Goal: Information Seeking & Learning: Compare options

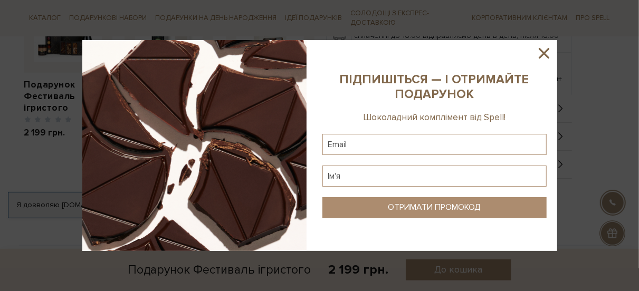
scroll to position [484, 0]
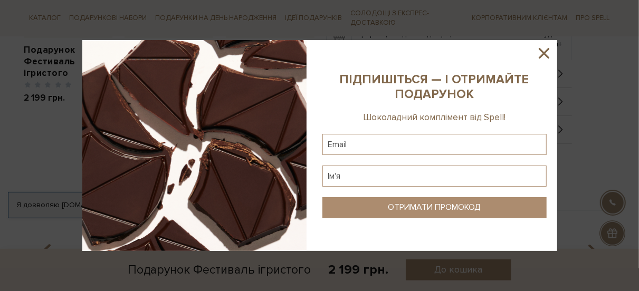
click at [548, 51] on icon at bounding box center [544, 53] width 18 height 18
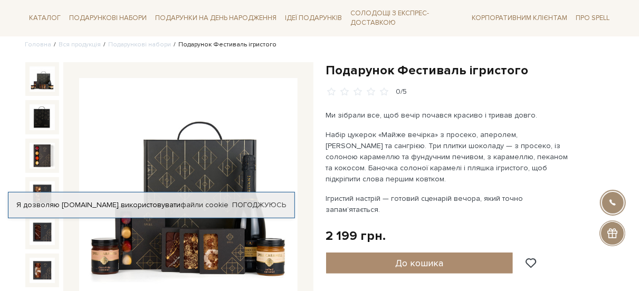
scroll to position [87, 0]
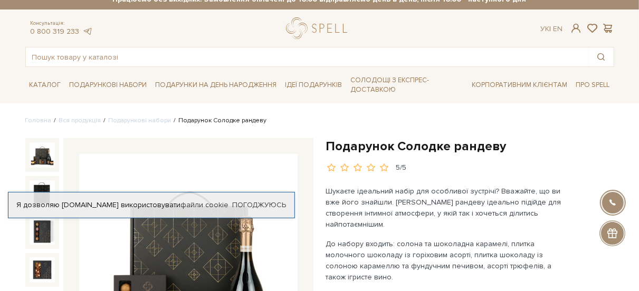
scroll to position [20, 0]
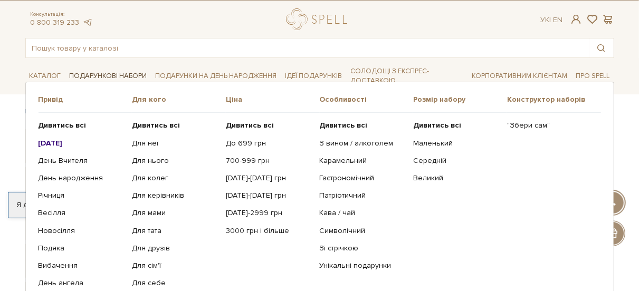
click at [126, 71] on link "Подарункові набори" at bounding box center [108, 76] width 86 height 16
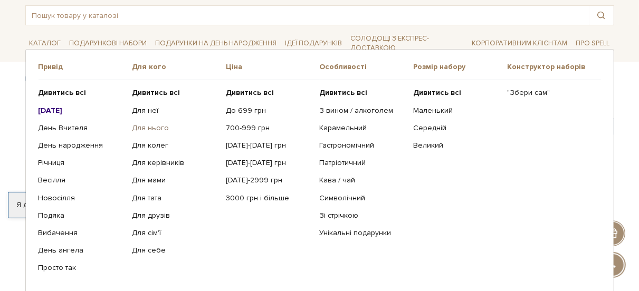
scroll to position [55, 0]
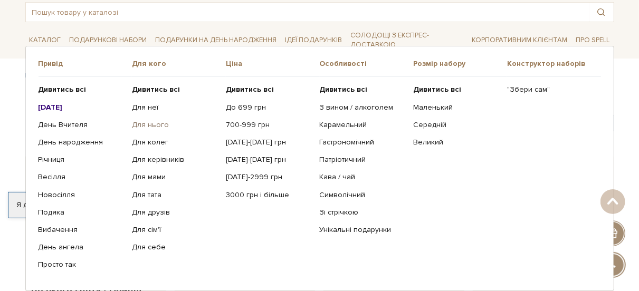
click at [146, 126] on link "Для нього" at bounding box center [175, 124] width 86 height 9
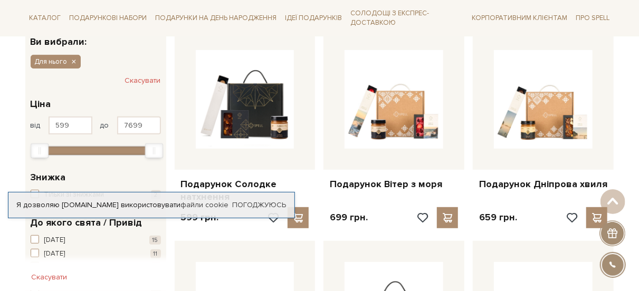
scroll to position [184, 0]
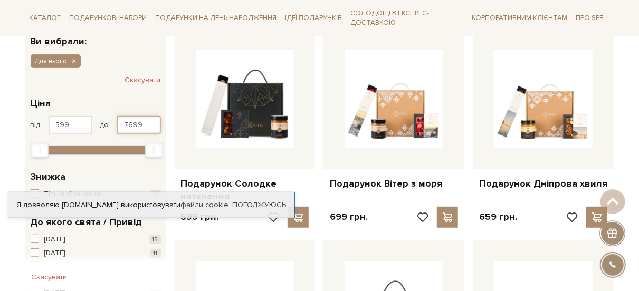
drag, startPoint x: 147, startPoint y: 123, endPoint x: 118, endPoint y: 126, distance: 29.7
click at [118, 126] on input "7699" at bounding box center [139, 125] width 44 height 18
type input "2200"
click at [101, 178] on div "Знижка" at bounding box center [96, 177] width 130 height 14
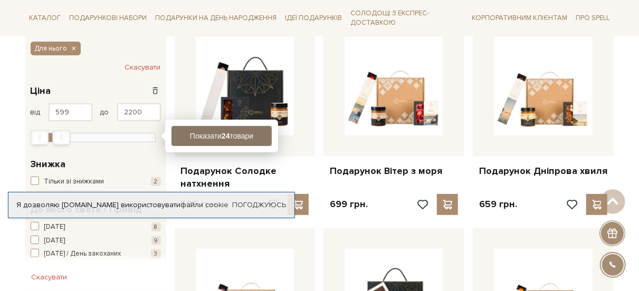
scroll to position [197, 0]
click at [208, 134] on button "Показати 24 товари" at bounding box center [221, 136] width 100 height 20
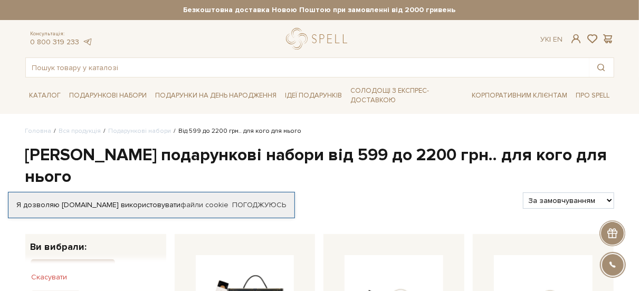
click at [614, 193] on div "За замовчуванням За Ціною (зростання) За Ціною (зменшення) Новинки За популярні…" at bounding box center [569, 201] width 100 height 16
click at [609, 193] on select "За замовчуванням За Ціною (зростання) За Ціною (зменшення) Новинки За популярні…" at bounding box center [568, 201] width 91 height 16
click at [610, 193] on select "За замовчуванням За Ціною (зростання) За Ціною (зменшення) Новинки За популярні…" at bounding box center [568, 201] width 91 height 16
select select "https://spellchocolate.com/our-productions/podarunkovi-box/?sort=p.price&order=…"
click at [523, 193] on select "За замовчуванням За Ціною (зростання) За Ціною (зменшення) Новинки За популярні…" at bounding box center [568, 201] width 91 height 16
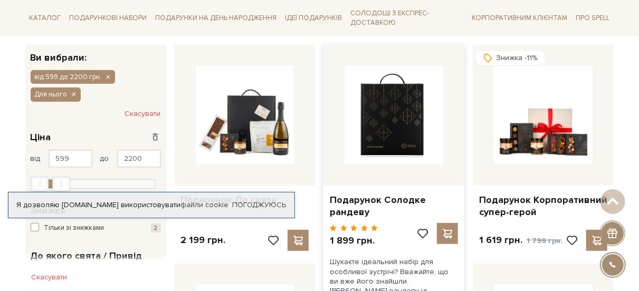
scroll to position [198, 0]
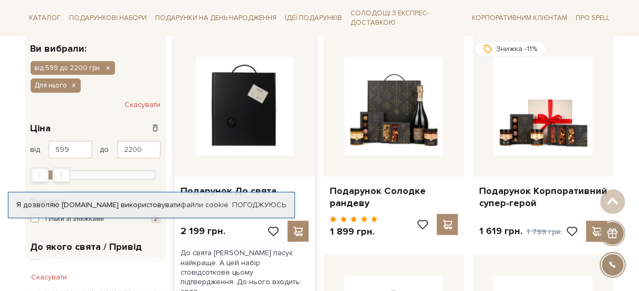
click at [248, 125] on img at bounding box center [245, 106] width 99 height 99
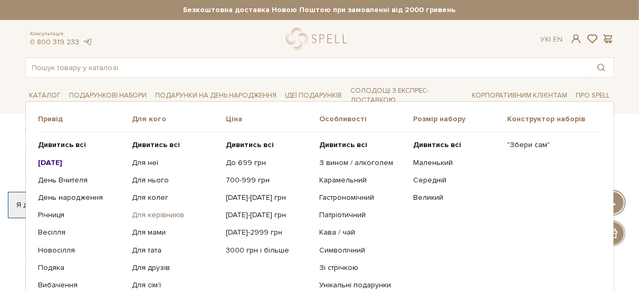
click at [148, 214] on link "Для керівників" at bounding box center [175, 214] width 86 height 9
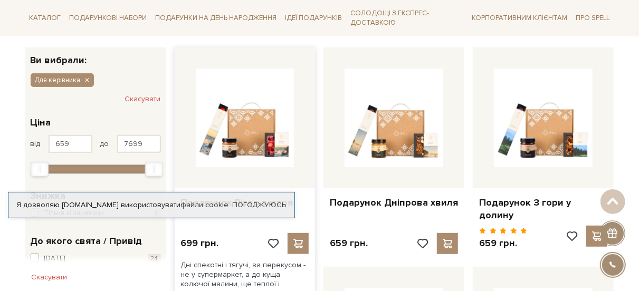
scroll to position [164, 0]
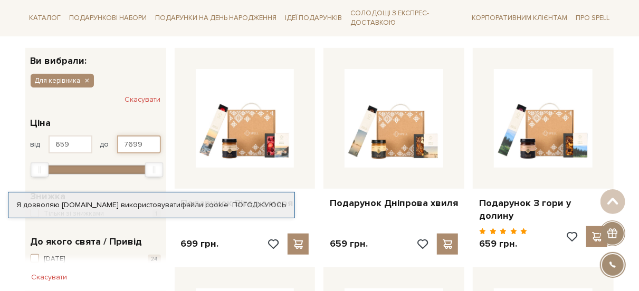
drag, startPoint x: 152, startPoint y: 141, endPoint x: 61, endPoint y: 140, distance: 91.8
click at [61, 140] on div "від 659 до 7699" at bounding box center [96, 145] width 130 height 18
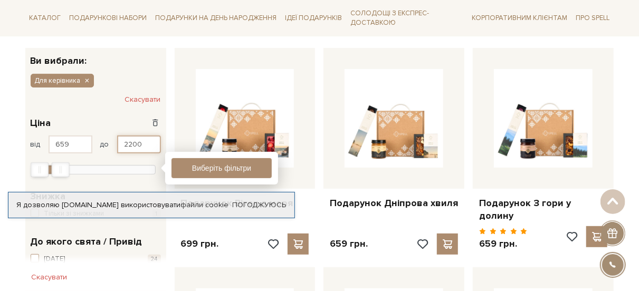
type input "2200"
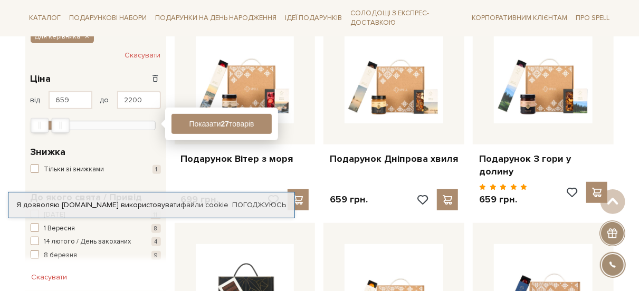
scroll to position [212, 0]
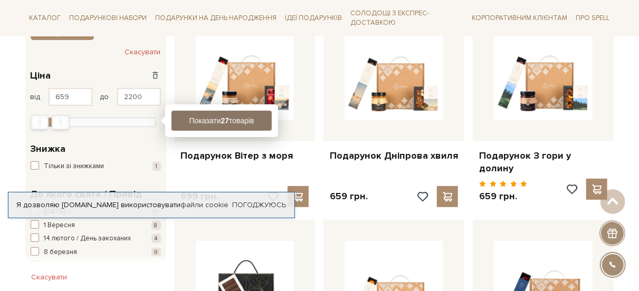
click at [209, 119] on button "Показати 27 товарів" at bounding box center [221, 121] width 100 height 20
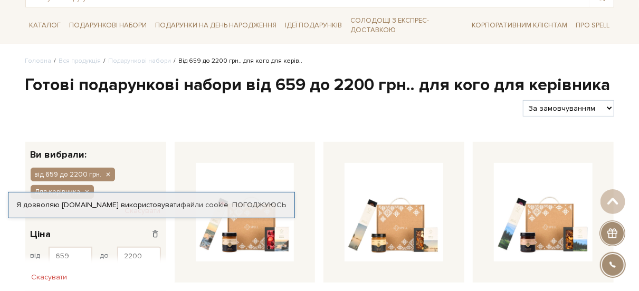
scroll to position [71, 0]
click at [610, 106] on select "За замовчуванням За Ціною (зростання) За Ціною (зменшення) Новинки За популярні…" at bounding box center [568, 108] width 91 height 16
select select "https://spellchocolate.com/our-productions/podarunkovi-box/?sort=p.price&order=…"
click at [523, 100] on select "За замовчуванням За Ціною (зростання) За Ціною (зменшення) Новинки За популярні…" at bounding box center [568, 108] width 91 height 16
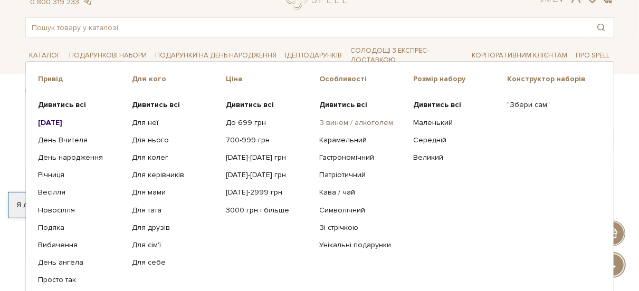
scroll to position [40, 0]
click at [527, 104] on link ""Збери сам"" at bounding box center [550, 104] width 86 height 9
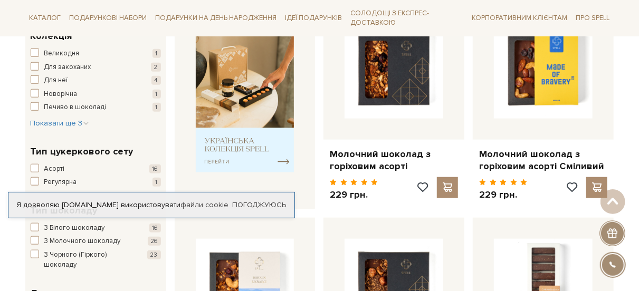
scroll to position [448, 0]
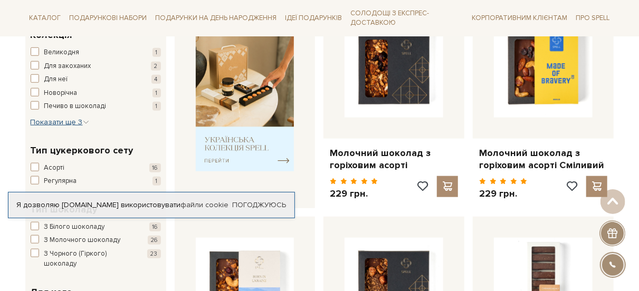
click at [65, 119] on span "Показати ще 3" at bounding box center [60, 122] width 59 height 9
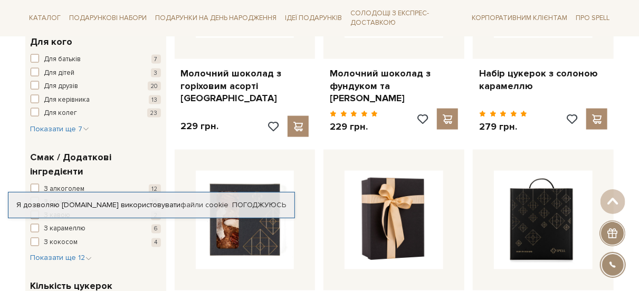
scroll to position [748, 0]
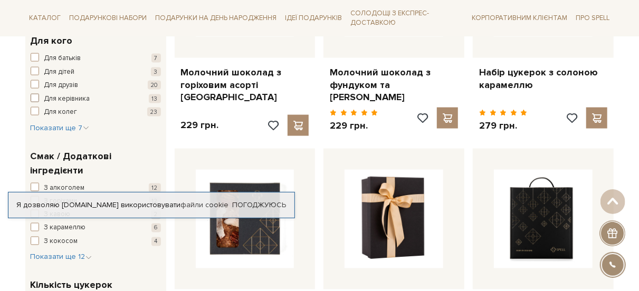
click at [37, 97] on span "button" at bounding box center [35, 98] width 8 height 8
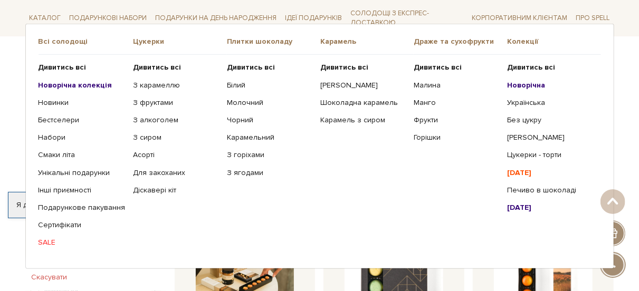
scroll to position [213, 0]
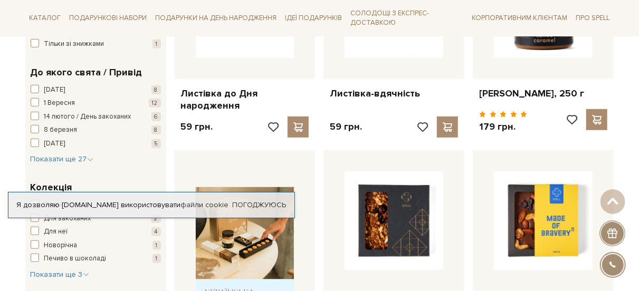
scroll to position [296, 0]
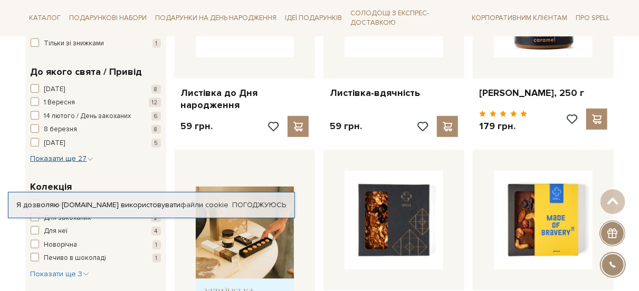
click at [72, 157] on span "Показати ще 27" at bounding box center [62, 158] width 63 height 9
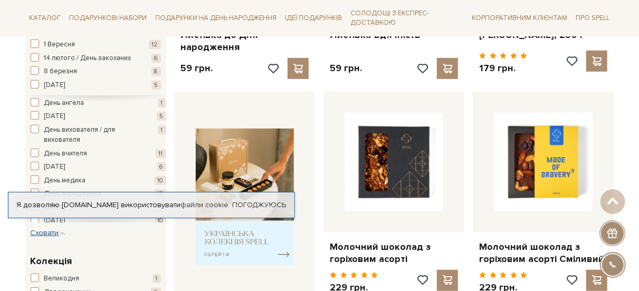
scroll to position [44, 0]
click at [36, 114] on span "button" at bounding box center [35, 115] width 8 height 8
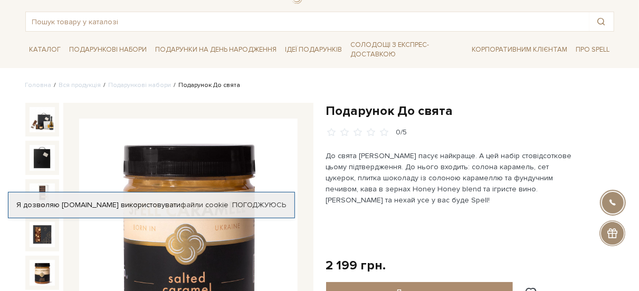
scroll to position [45, 0]
